Goal: Task Accomplishment & Management: Use online tool/utility

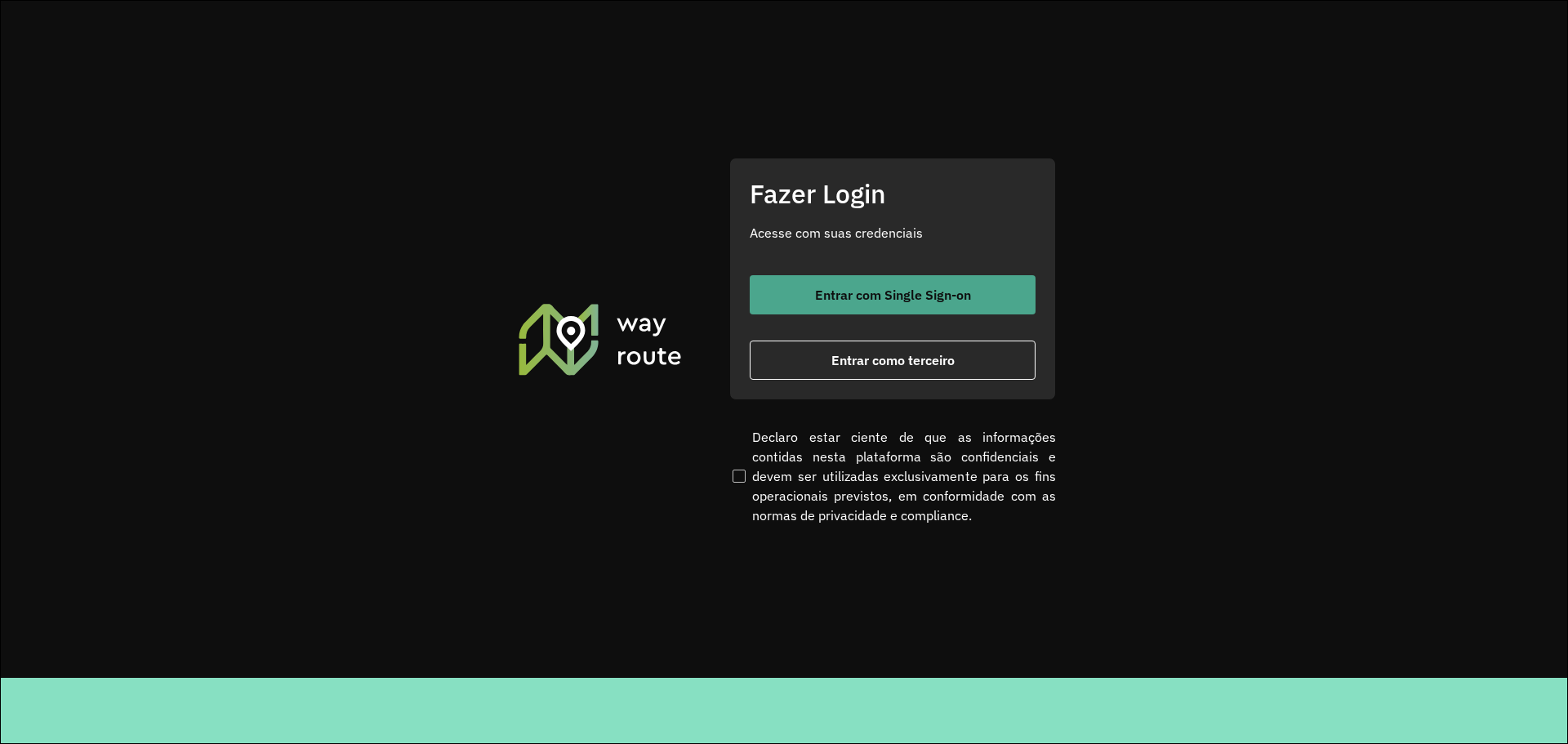
click at [904, 296] on span "Entrar com Single Sign-on" at bounding box center [893, 295] width 156 height 13
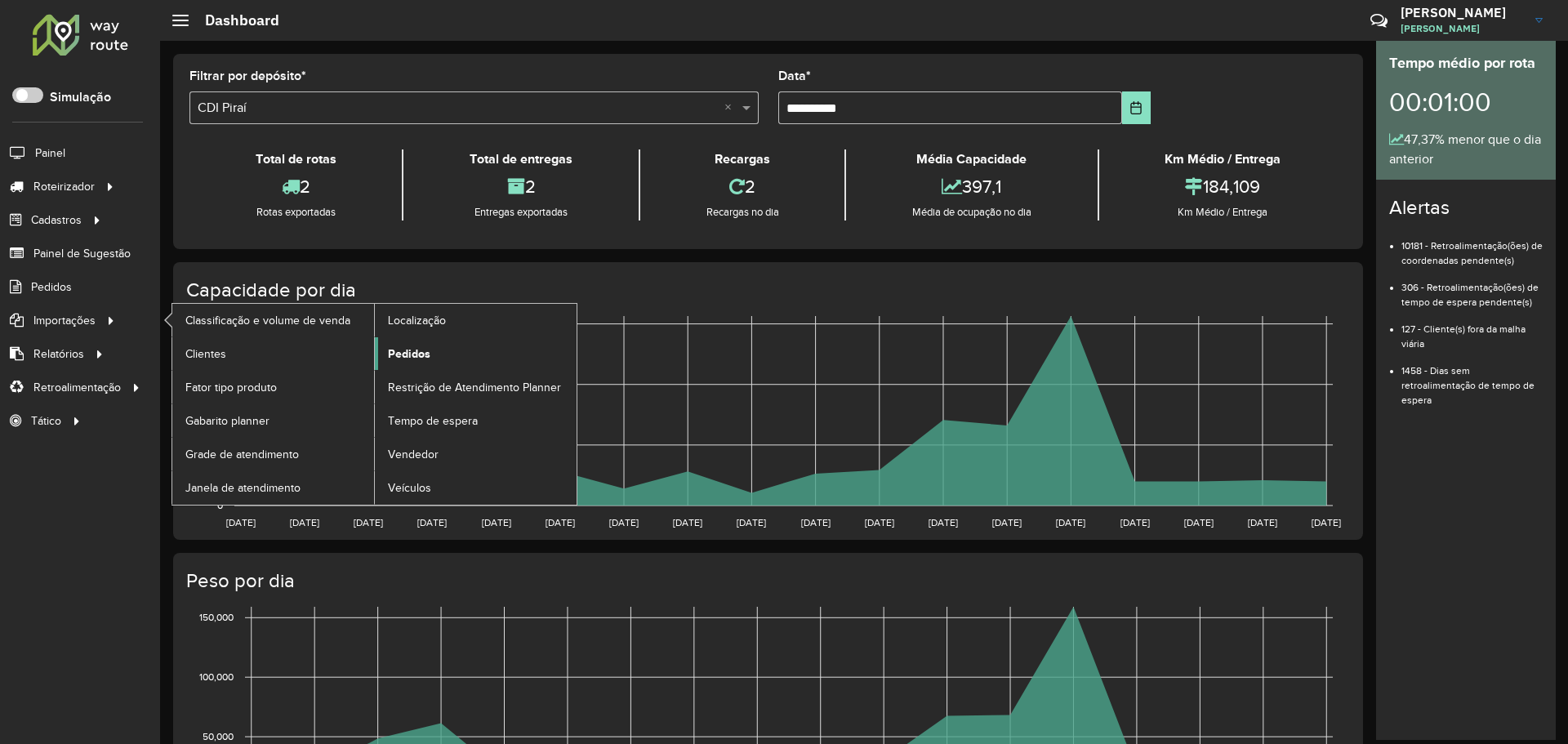
click at [467, 351] on link "Pedidos" at bounding box center [475, 353] width 202 height 32
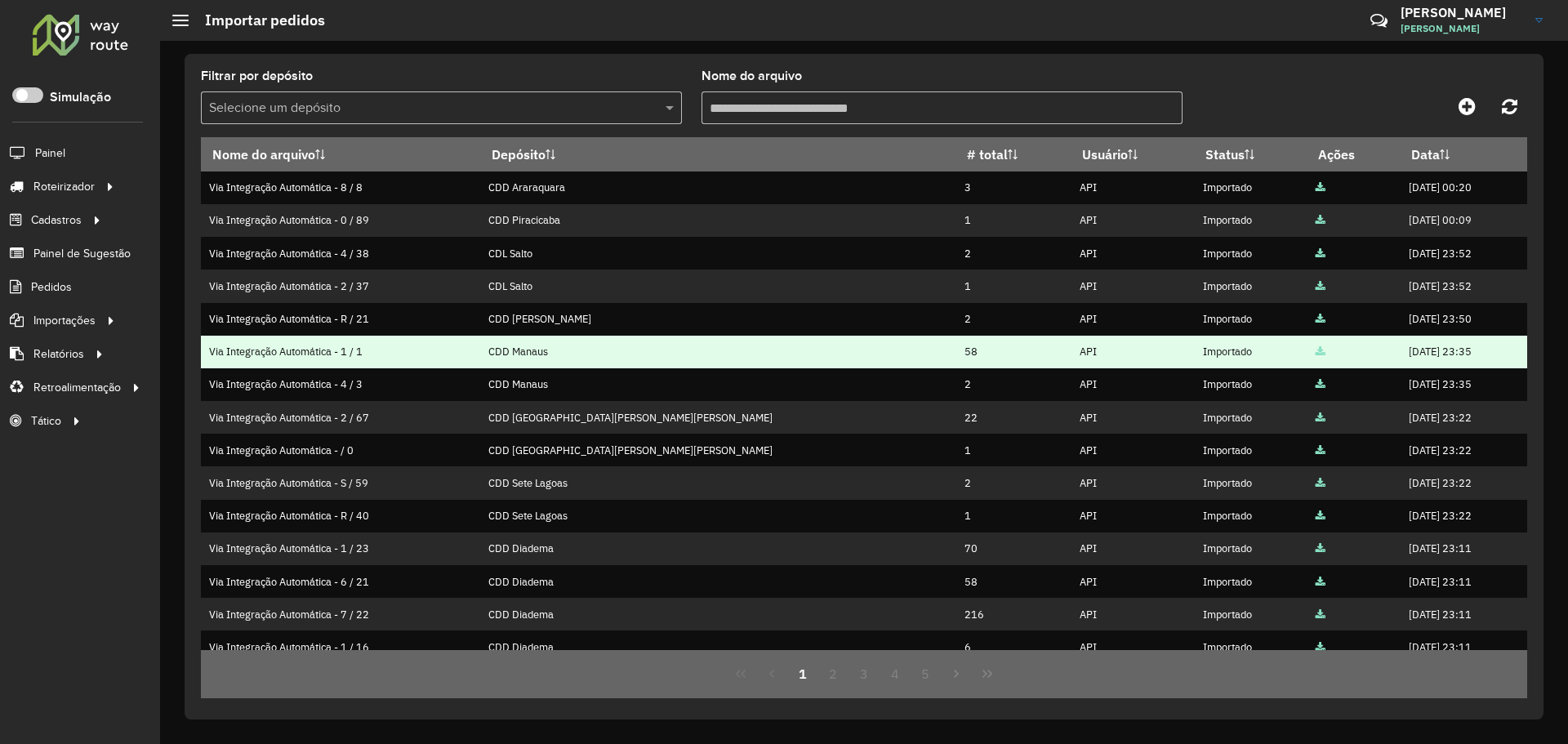
click at [1307, 347] on td at bounding box center [1353, 352] width 93 height 32
click at [1315, 350] on icon at bounding box center [1320, 352] width 10 height 10
